Goal: Task Accomplishment & Management: Manage account settings

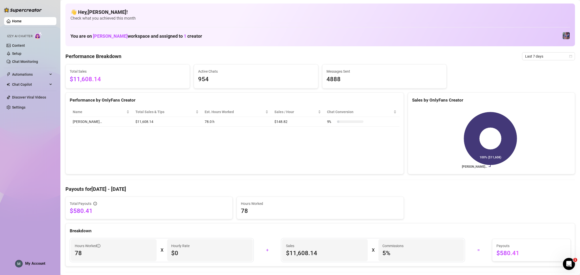
click at [395, 139] on div "Performance by OnlyFans Creator Name Total Sales & Tips Est. Hours Worked Sales…" at bounding box center [234, 134] width 338 height 82
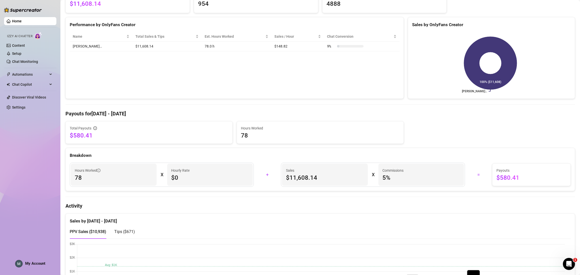
scroll to position [226, 0]
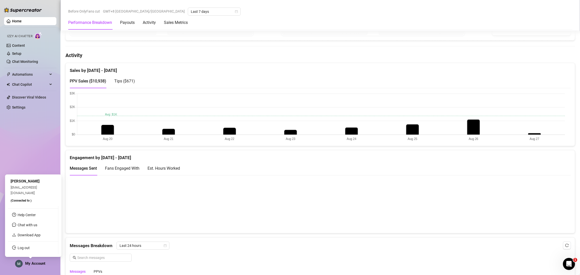
click at [36, 266] on div "My Account" at bounding box center [30, 264] width 30 height 8
click at [30, 248] on link "Log out" at bounding box center [24, 248] width 12 height 4
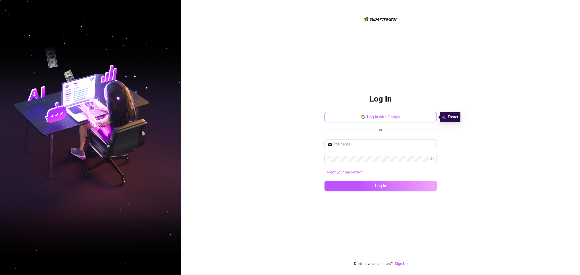
click at [412, 112] on button "Log in with Google" at bounding box center [380, 117] width 112 height 10
